Goal: Task Accomplishment & Management: Manage account settings

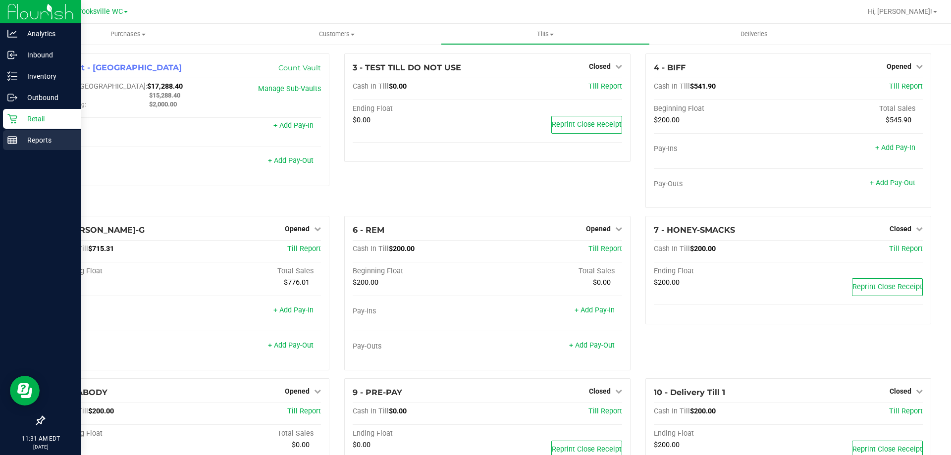
click at [19, 135] on p "Reports" at bounding box center [46, 140] width 59 height 12
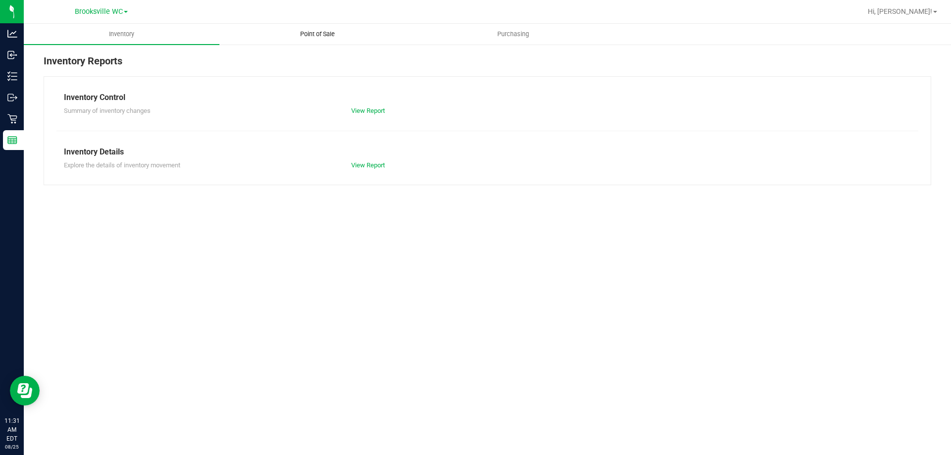
click at [318, 39] on uib-tab-heading "Point of Sale" at bounding box center [317, 34] width 195 height 20
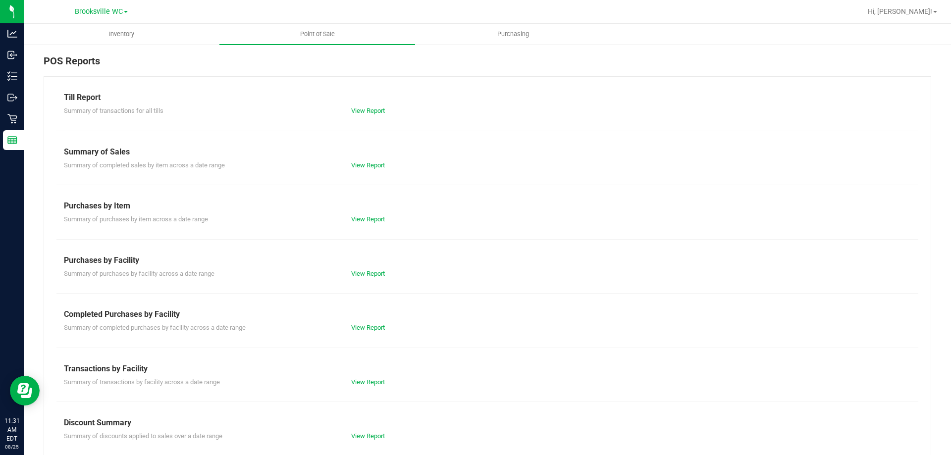
click at [364, 321] on div "Summary of completed purchases by facility across a date range View Report" at bounding box center [487, 326] width 862 height 12
click at [362, 327] on link "View Report" at bounding box center [368, 327] width 34 height 7
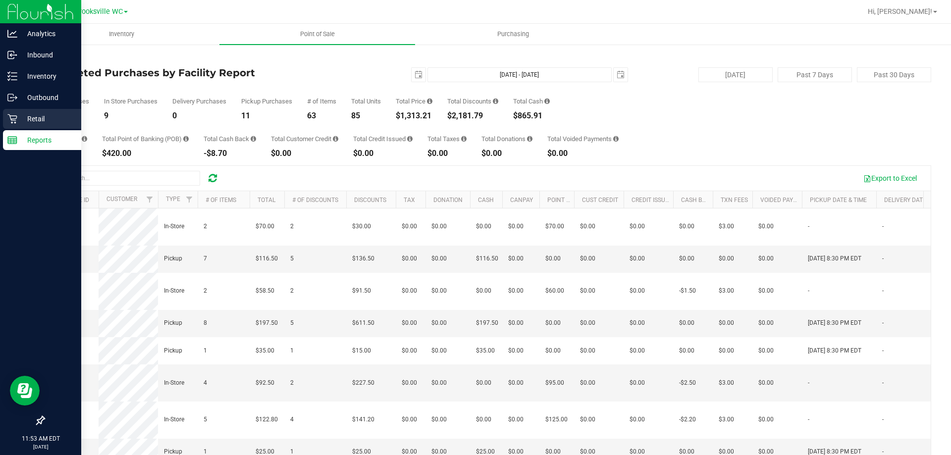
click at [19, 119] on p "Retail" at bounding box center [46, 119] width 59 height 12
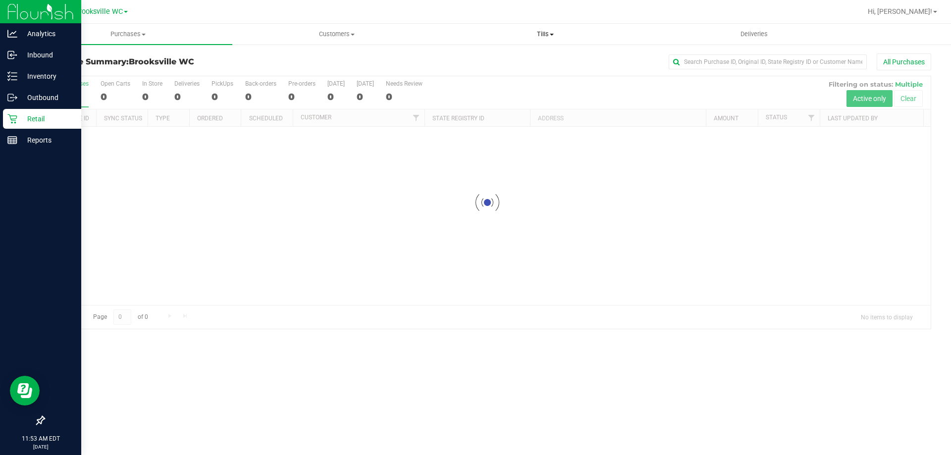
click at [550, 37] on span "Tills" at bounding box center [544, 34] width 207 height 9
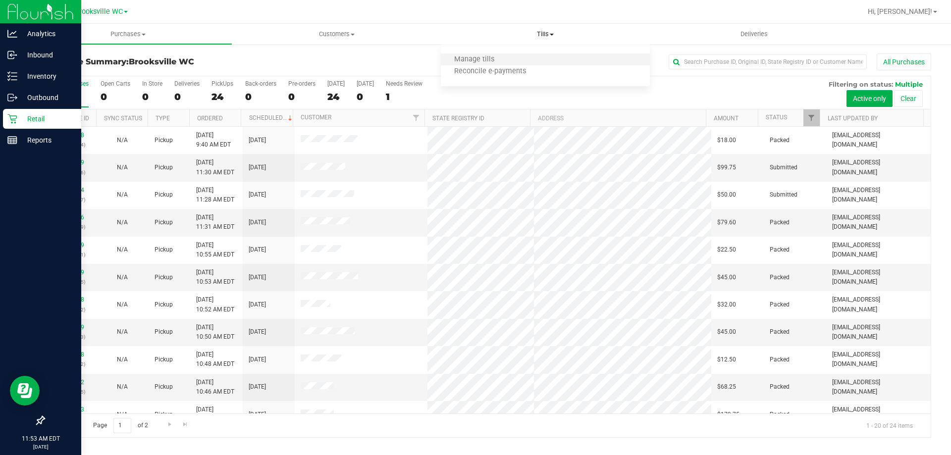
click at [518, 61] on li "Manage tills" at bounding box center [545, 60] width 208 height 12
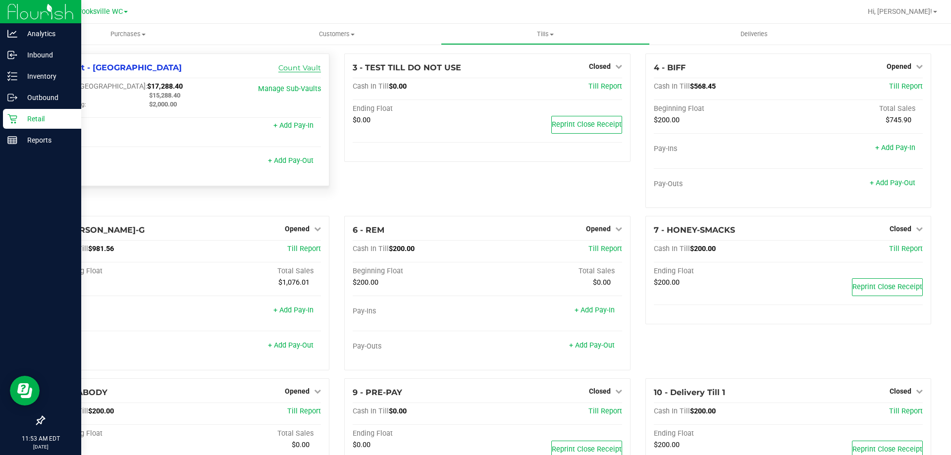
click at [316, 69] on link "Count Vault" at bounding box center [299, 67] width 43 height 9
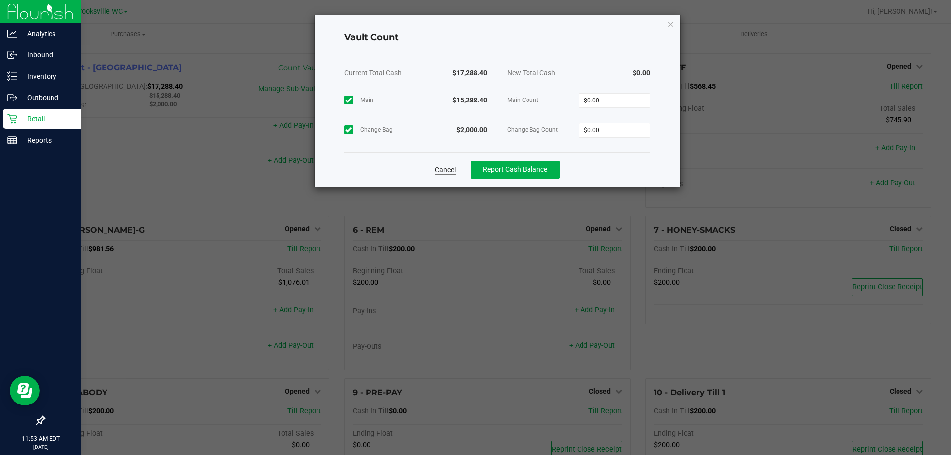
click at [446, 171] on link "Cancel" at bounding box center [445, 170] width 21 height 10
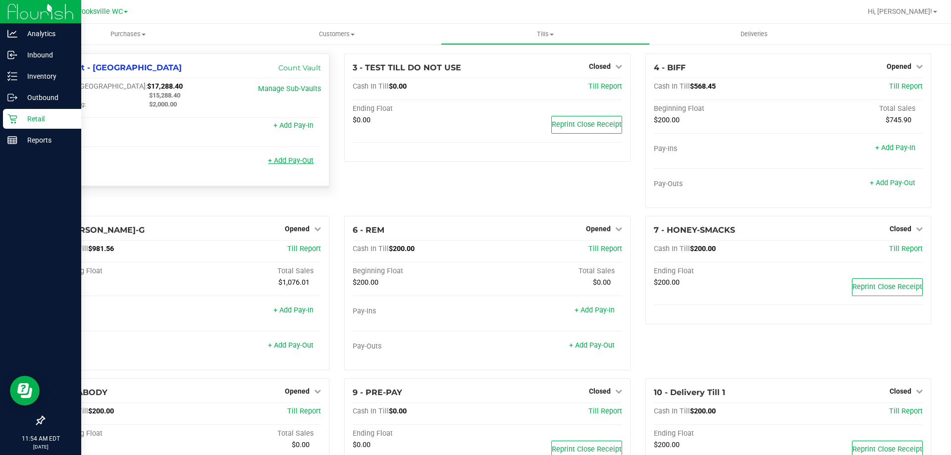
click at [296, 163] on link "+ Add Pay-Out" at bounding box center [291, 160] width 46 height 8
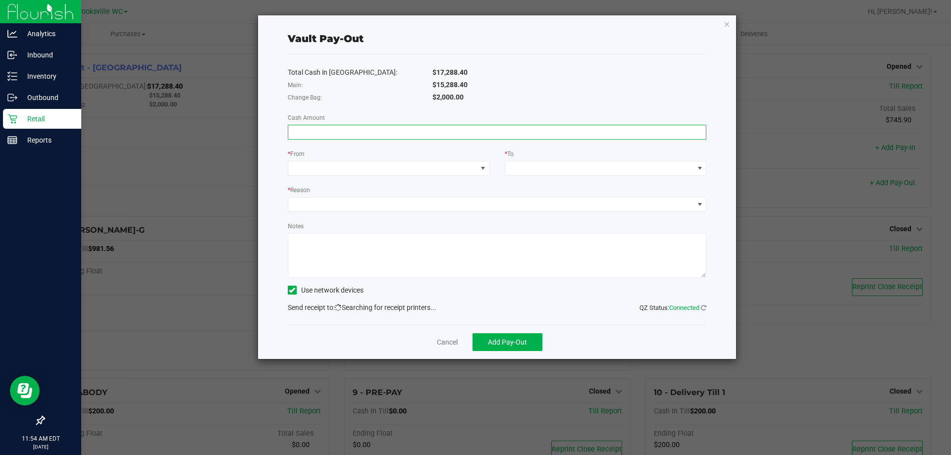
click at [611, 126] on input at bounding box center [497, 132] width 418 height 14
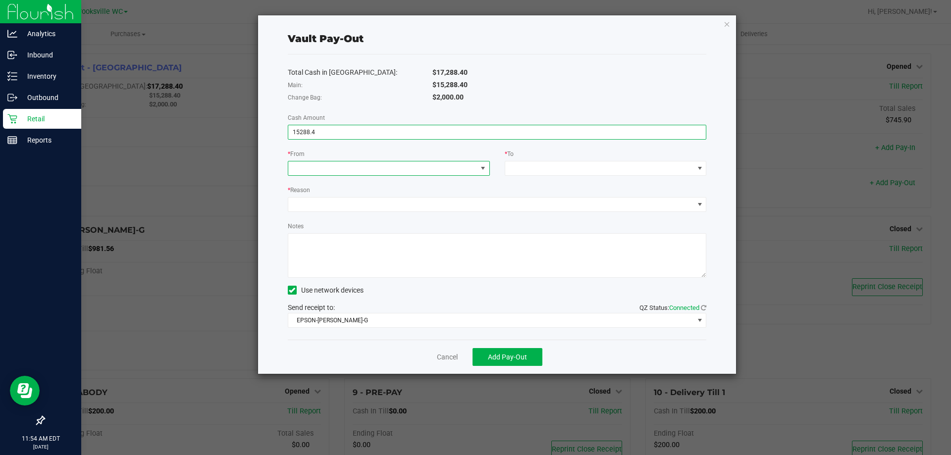
type input "$15,288.40"
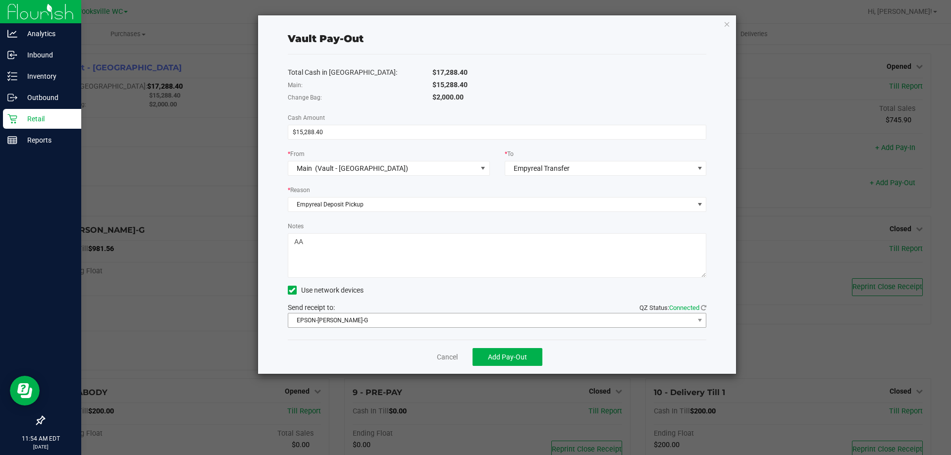
type textarea "AA"
click at [515, 318] on span "EPSON-[PERSON_NAME]-G" at bounding box center [491, 320] width 406 height 14
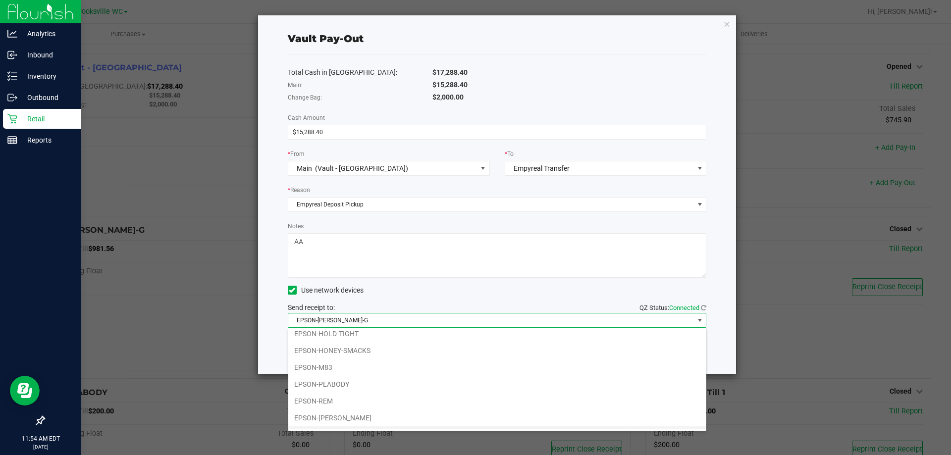
scroll to position [86, 0]
click at [447, 418] on li "EPSON-SMEE" at bounding box center [497, 420] width 418 height 17
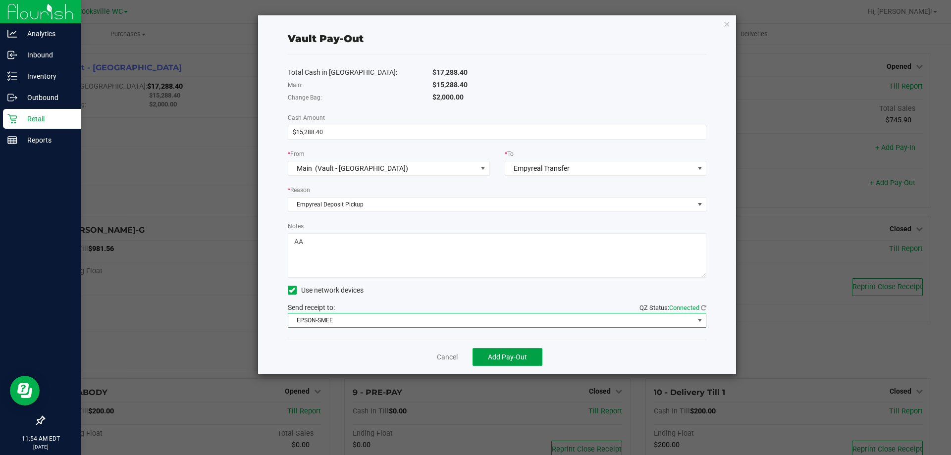
click at [497, 353] on button "Add Pay-Out" at bounding box center [507, 357] width 70 height 18
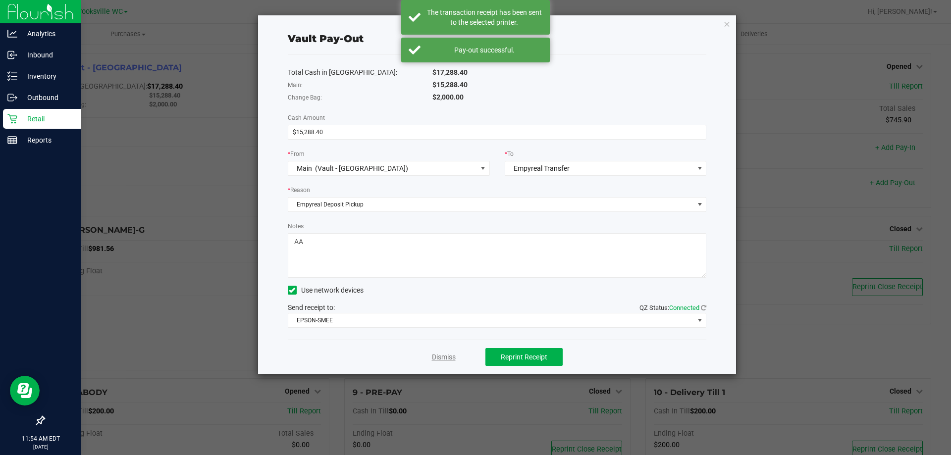
click at [450, 355] on link "Dismiss" at bounding box center [444, 357] width 24 height 10
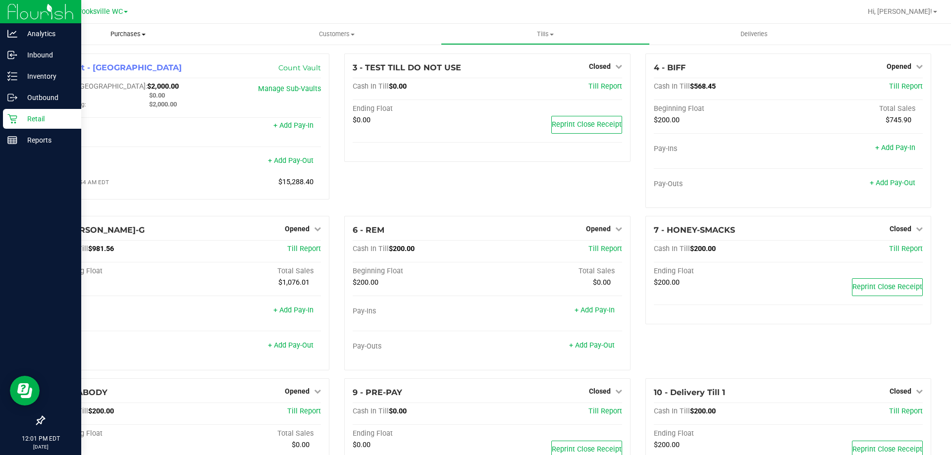
click at [140, 37] on span "Purchases" at bounding box center [128, 34] width 208 height 9
click at [339, 32] on span "Customers" at bounding box center [336, 34] width 207 height 9
click at [303, 54] on li "All customers" at bounding box center [336, 60] width 208 height 12
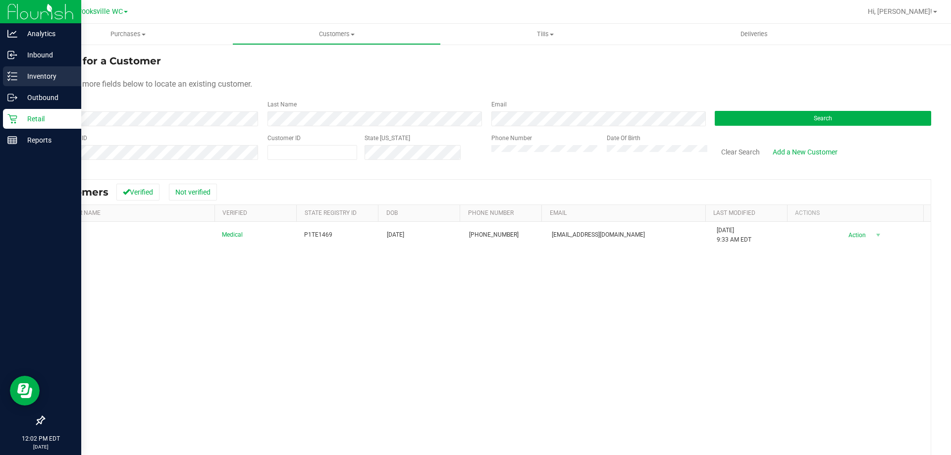
click at [11, 79] on icon at bounding box center [12, 76] width 10 height 10
